Goal: Information Seeking & Learning: Learn about a topic

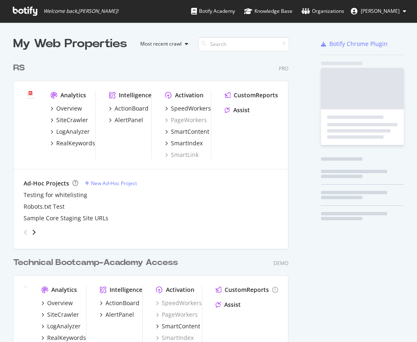
scroll to position [335, 405]
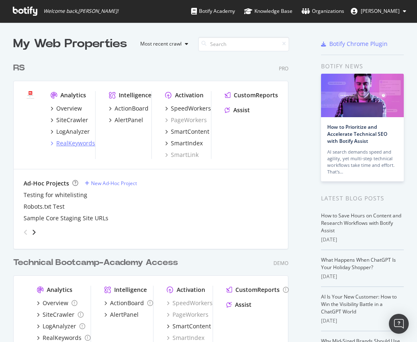
click at [76, 145] on div "RealKeywords" at bounding box center [75, 143] width 39 height 8
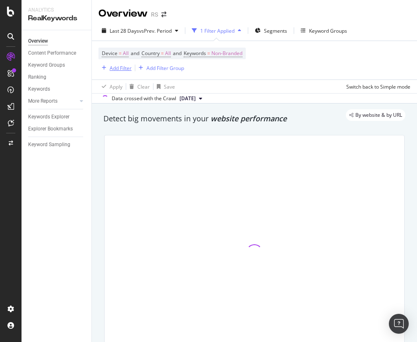
click at [122, 67] on div "Add Filter" at bounding box center [121, 68] width 22 height 7
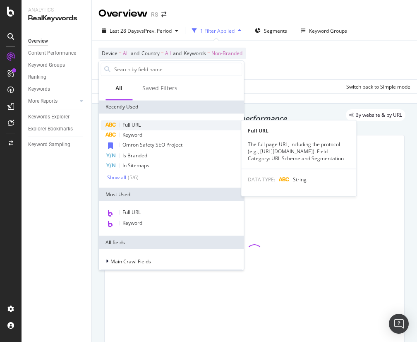
click at [123, 125] on span "Full URL" at bounding box center [132, 124] width 18 height 7
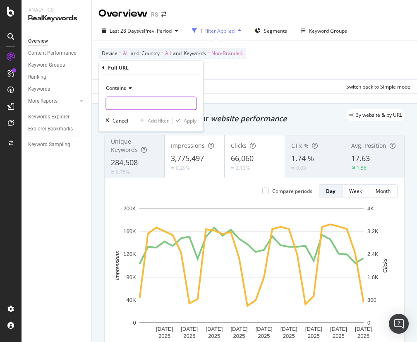
click at [138, 98] on input "text" at bounding box center [151, 103] width 90 height 13
paste input "lp/altech/industrial-automation/"
type input "lp/altech/industrial-automation/"
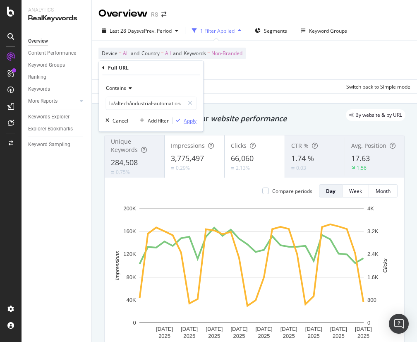
click at [185, 120] on div "Apply" at bounding box center [190, 120] width 13 height 7
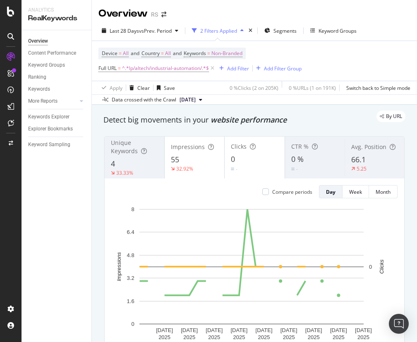
click at [185, 120] on div "By URL" at bounding box center [250, 117] width 311 height 12
click at [221, 56] on span "Non-Branded" at bounding box center [227, 54] width 31 height 12
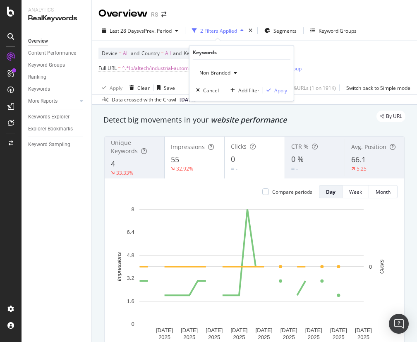
click at [220, 70] on span "Non-Branded" at bounding box center [213, 72] width 34 height 7
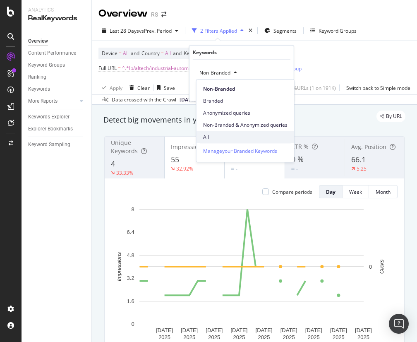
click at [214, 133] on span "All" at bounding box center [245, 136] width 84 height 7
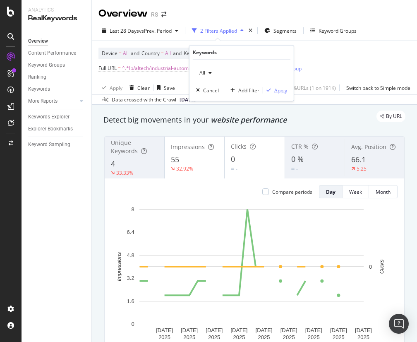
click at [275, 92] on div "Apply" at bounding box center [281, 90] width 13 height 7
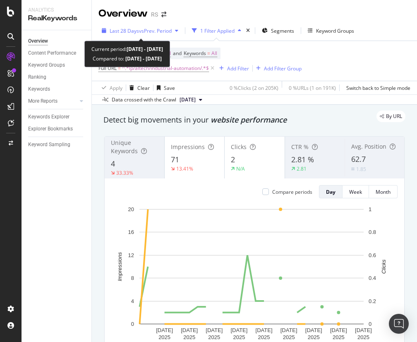
click at [134, 30] on span "Last 28 Days" at bounding box center [124, 30] width 29 height 7
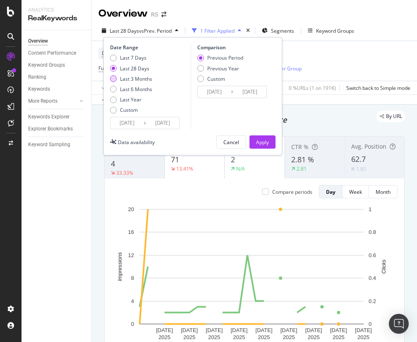
click at [135, 78] on div "Last 3 Months" at bounding box center [136, 78] width 32 height 7
type input "[DATE]"
click at [258, 138] on div "Apply" at bounding box center [262, 142] width 13 height 12
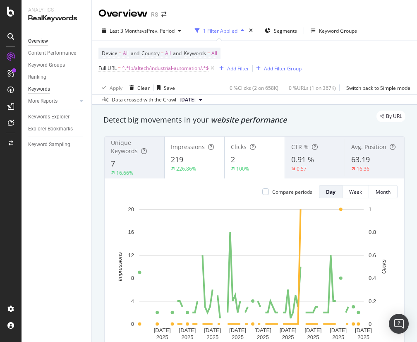
click at [43, 90] on div "Keywords" at bounding box center [39, 89] width 22 height 9
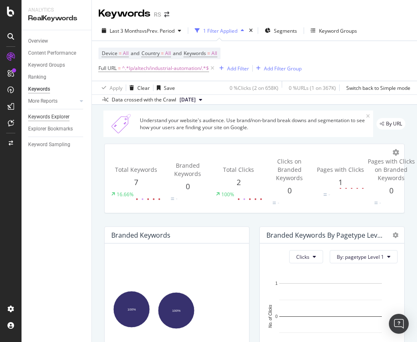
click at [54, 114] on div "Keywords Explorer" at bounding box center [48, 117] width 41 height 9
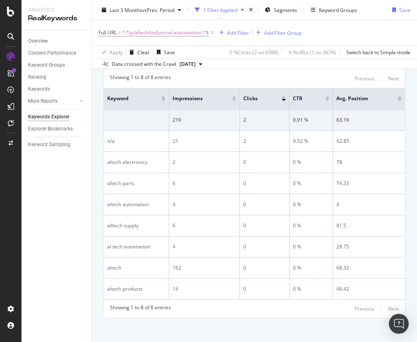
scroll to position [121, 0]
click at [91, 198] on div "Overview Content Performance Keyword Groups Ranking Keywords More Reports Count…" at bounding box center [57, 186] width 70 height 312
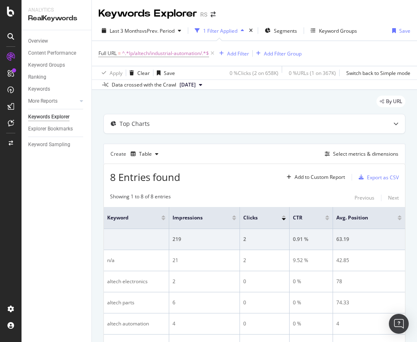
scroll to position [123, 0]
